Goal: Obtain resource: Download file/media

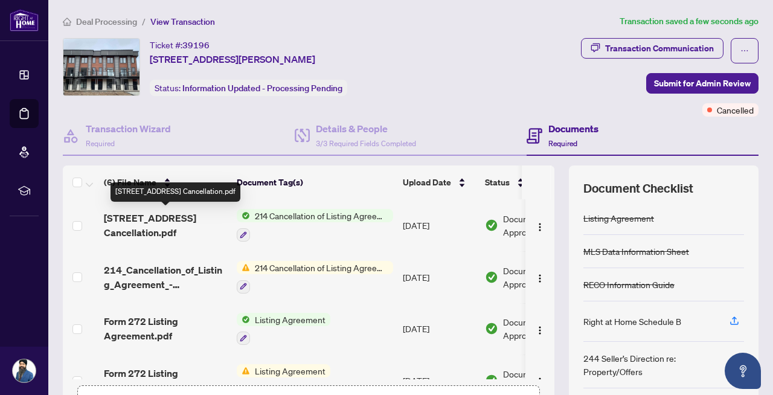
click at [170, 227] on span "[STREET_ADDRESS] Cancellation.pdf" at bounding box center [165, 225] width 123 height 29
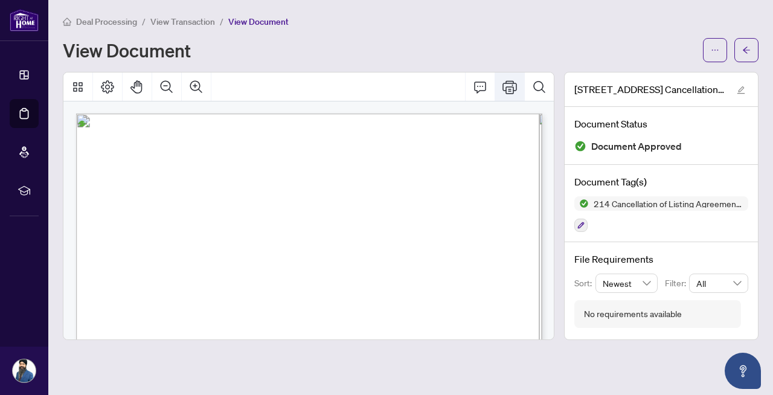
click at [507, 86] on icon "Print" at bounding box center [510, 87] width 14 height 14
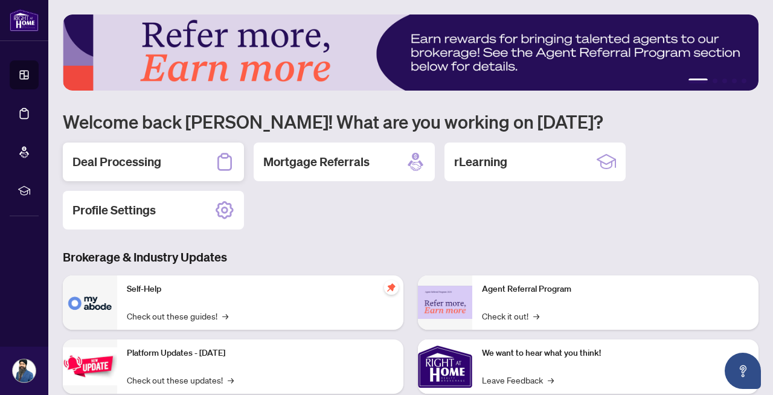
click at [163, 169] on div "Deal Processing" at bounding box center [153, 162] width 181 height 39
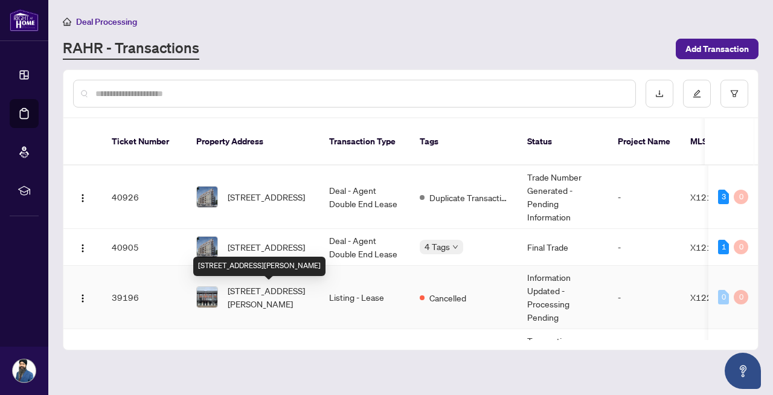
click at [250, 292] on span "[STREET_ADDRESS][PERSON_NAME]" at bounding box center [269, 297] width 82 height 27
